Goal: Information Seeking & Learning: Find specific fact

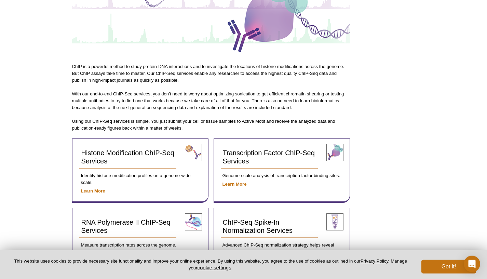
scroll to position [149, 0]
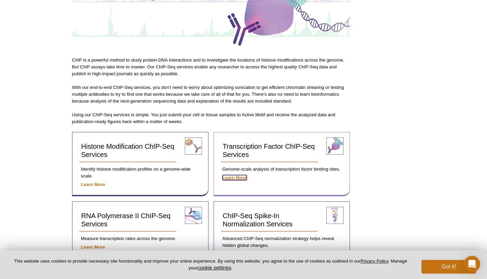
click at [242, 177] on strong "Learn More" at bounding box center [235, 177] width 24 height 5
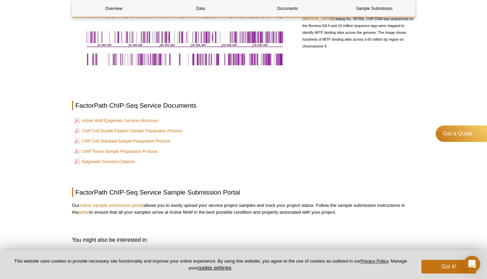
scroll to position [352, 0]
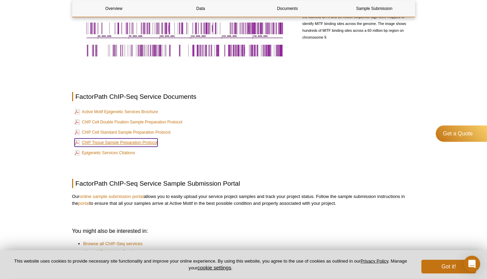
click at [117, 147] on link "ChIP Tissue Sample Preparation Protocol" at bounding box center [116, 142] width 83 height 8
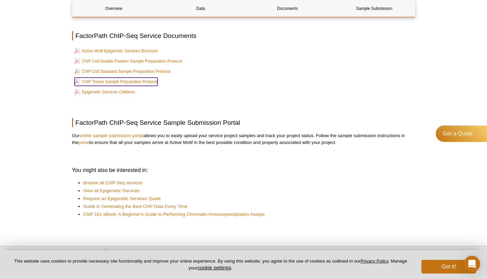
scroll to position [418, 0]
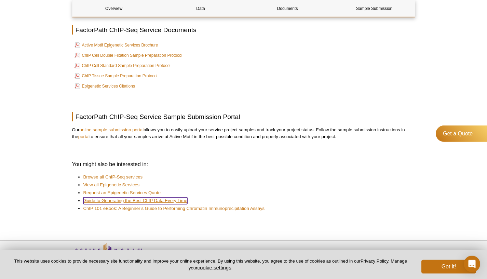
click at [174, 204] on link "Guide to Generating the Best ChIP Data Every Time" at bounding box center [135, 200] width 104 height 7
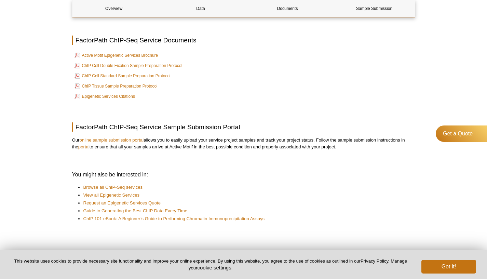
scroll to position [418, 0]
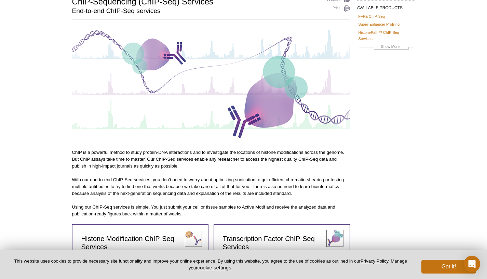
scroll to position [3, 0]
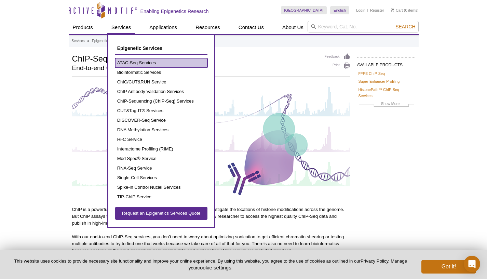
click at [137, 62] on link "ATAC-Seq Services" at bounding box center [161, 63] width 92 height 10
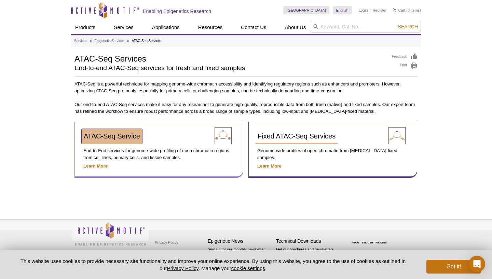
click at [122, 139] on span "ATAC-Seq Service" at bounding box center [112, 136] width 56 height 8
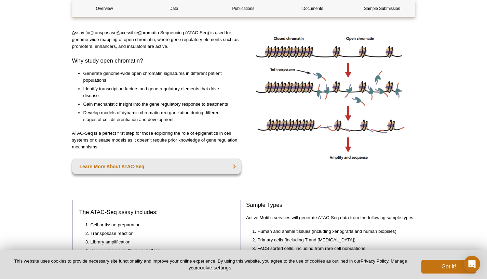
scroll to position [134, 0]
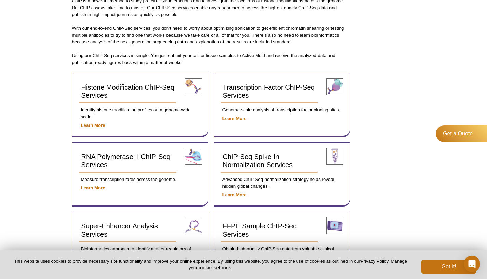
scroll to position [261, 0]
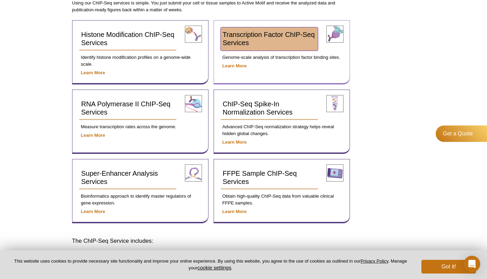
click at [242, 39] on span "Transcription Factor ChIP-Seq Services" at bounding box center [269, 39] width 92 height 16
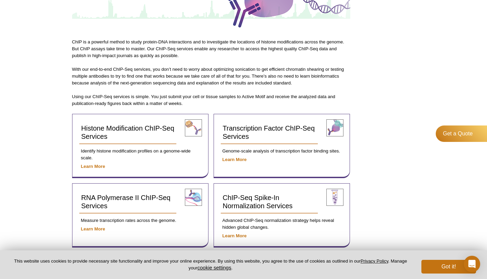
scroll to position [172, 0]
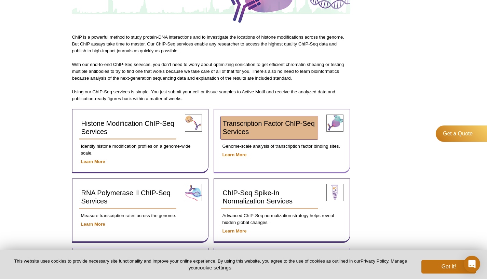
click at [241, 121] on span "Transcription Factor ChIP-Seq Services" at bounding box center [269, 128] width 92 height 16
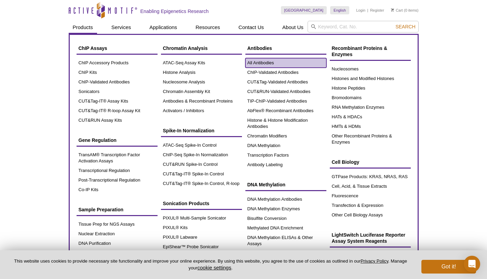
click at [258, 64] on link "All Antibodies" at bounding box center [285, 63] width 81 height 10
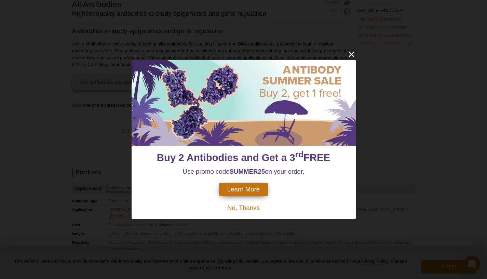
scroll to position [116, 0]
click at [251, 210] on span "No, Thanks" at bounding box center [243, 207] width 32 height 7
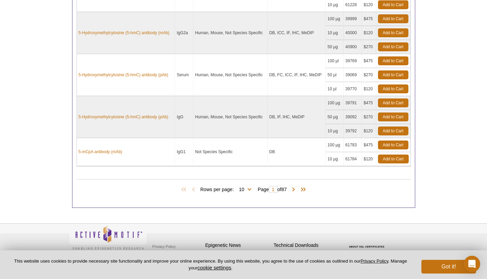
scroll to position [0, 0]
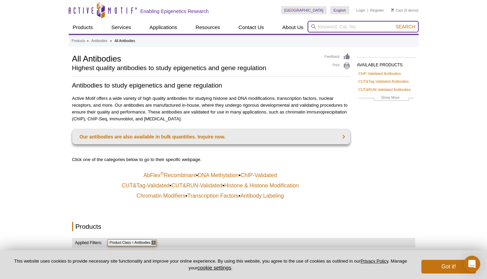
click at [339, 28] on input "search" at bounding box center [363, 27] width 111 height 12
type input "gfp"
click at [393, 24] on button "Search" at bounding box center [405, 27] width 24 height 6
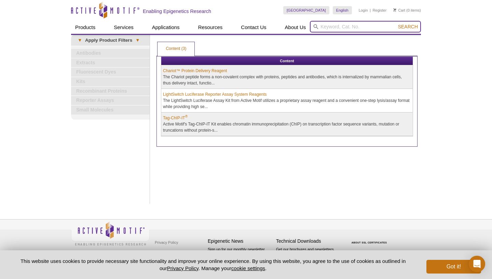
click at [356, 30] on input "search" at bounding box center [365, 27] width 111 height 12
type input "hdac4"
click at [396, 24] on button "Search" at bounding box center [408, 27] width 24 height 6
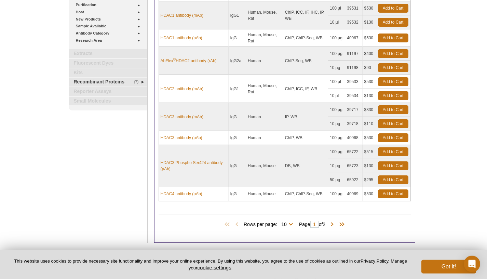
scroll to position [175, 0]
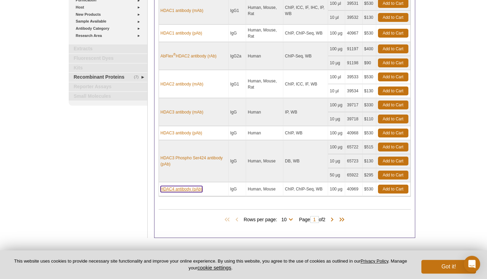
click at [182, 191] on link "HDAC4 antibody (pAb)" at bounding box center [182, 189] width 42 height 6
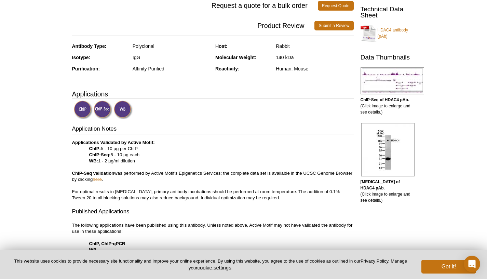
scroll to position [122, 0]
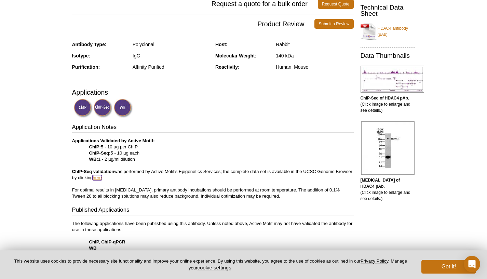
click at [102, 178] on link "here" at bounding box center [97, 177] width 9 height 5
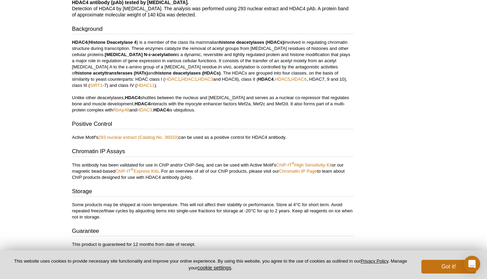
scroll to position [704, 0]
